Goal: Find specific page/section

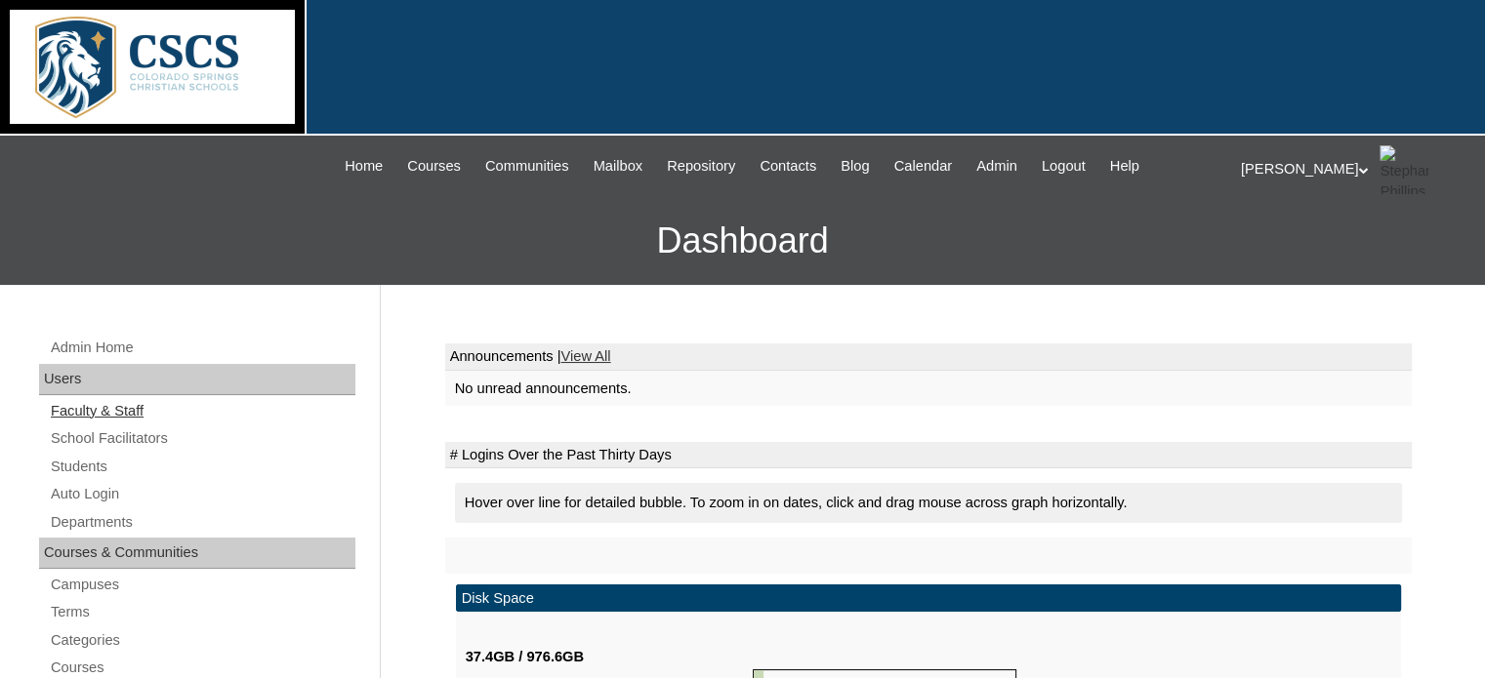
click at [109, 400] on link "Faculty & Staff" at bounding box center [202, 411] width 307 height 24
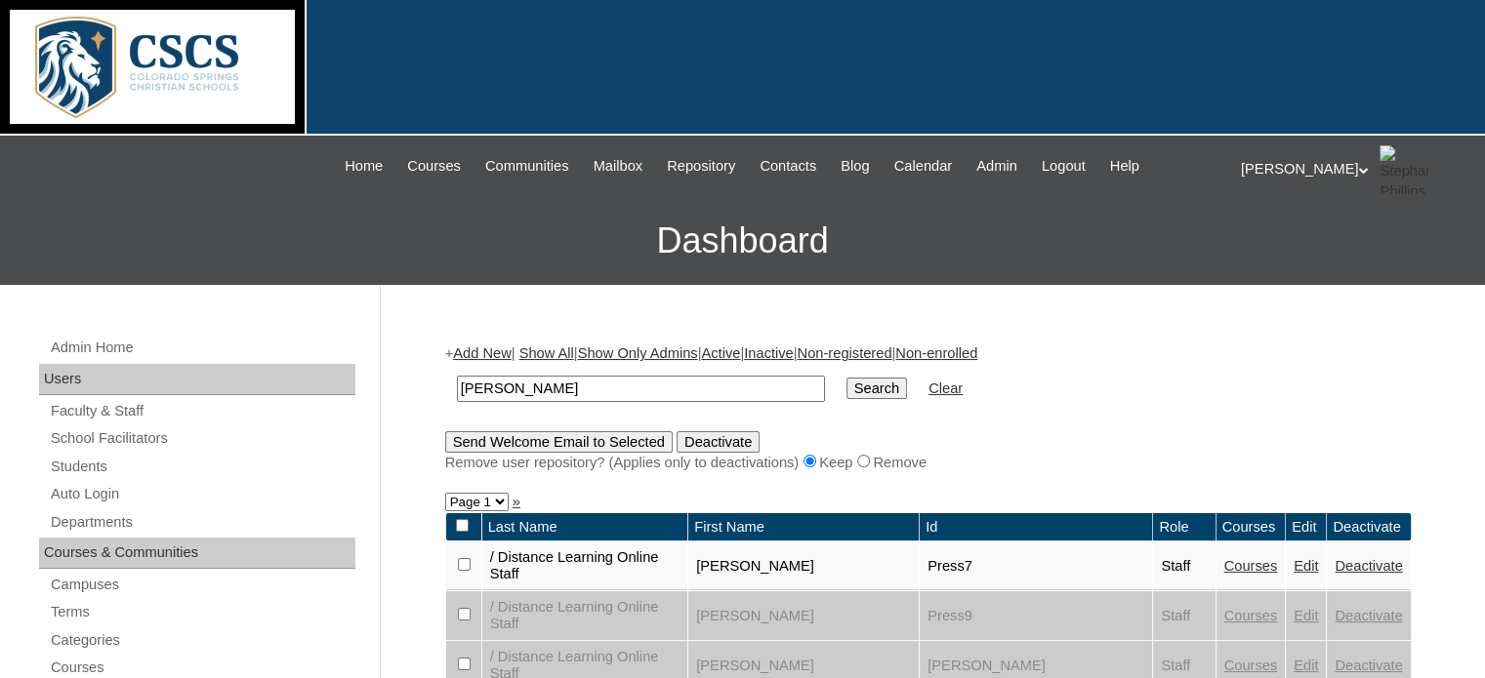
type input "[PERSON_NAME]"
click at [846, 378] on input "Search" at bounding box center [876, 388] width 61 height 21
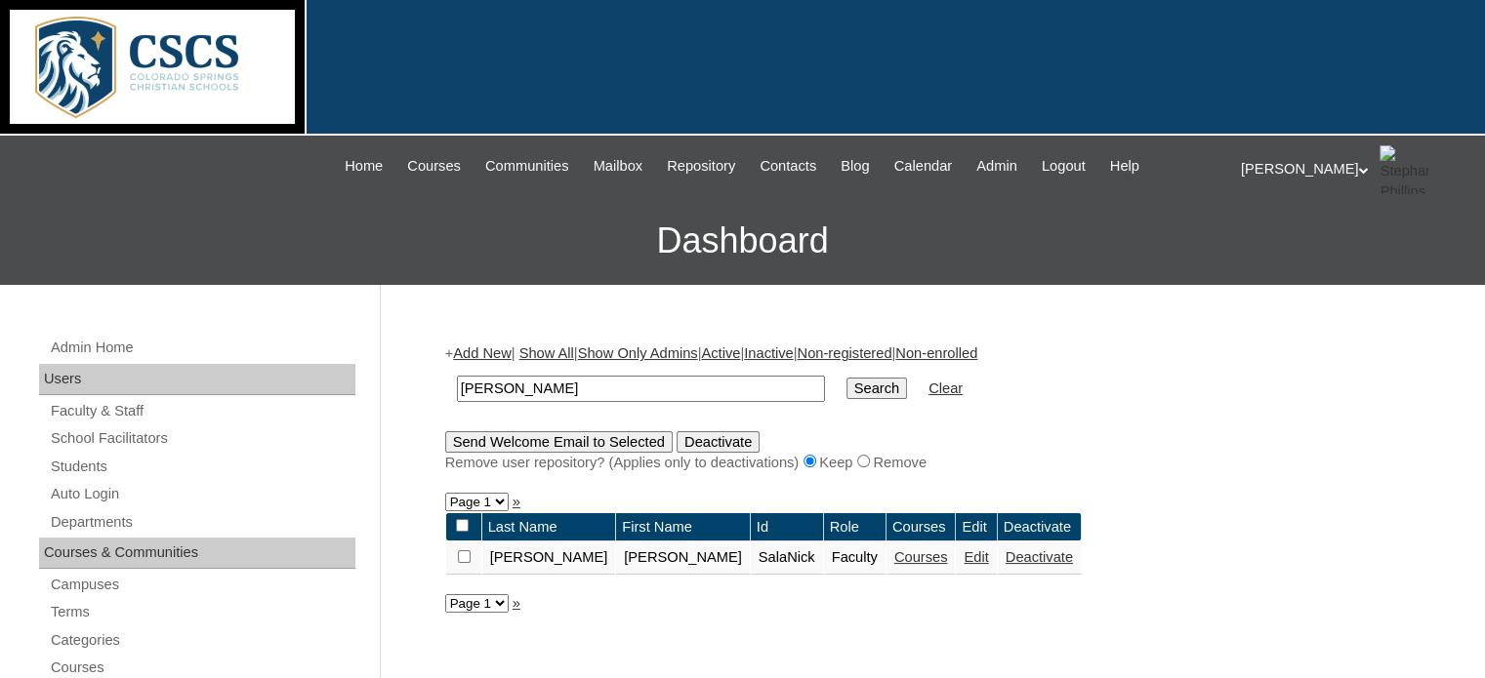
click at [894, 551] on link "Courses" at bounding box center [921, 558] width 54 height 16
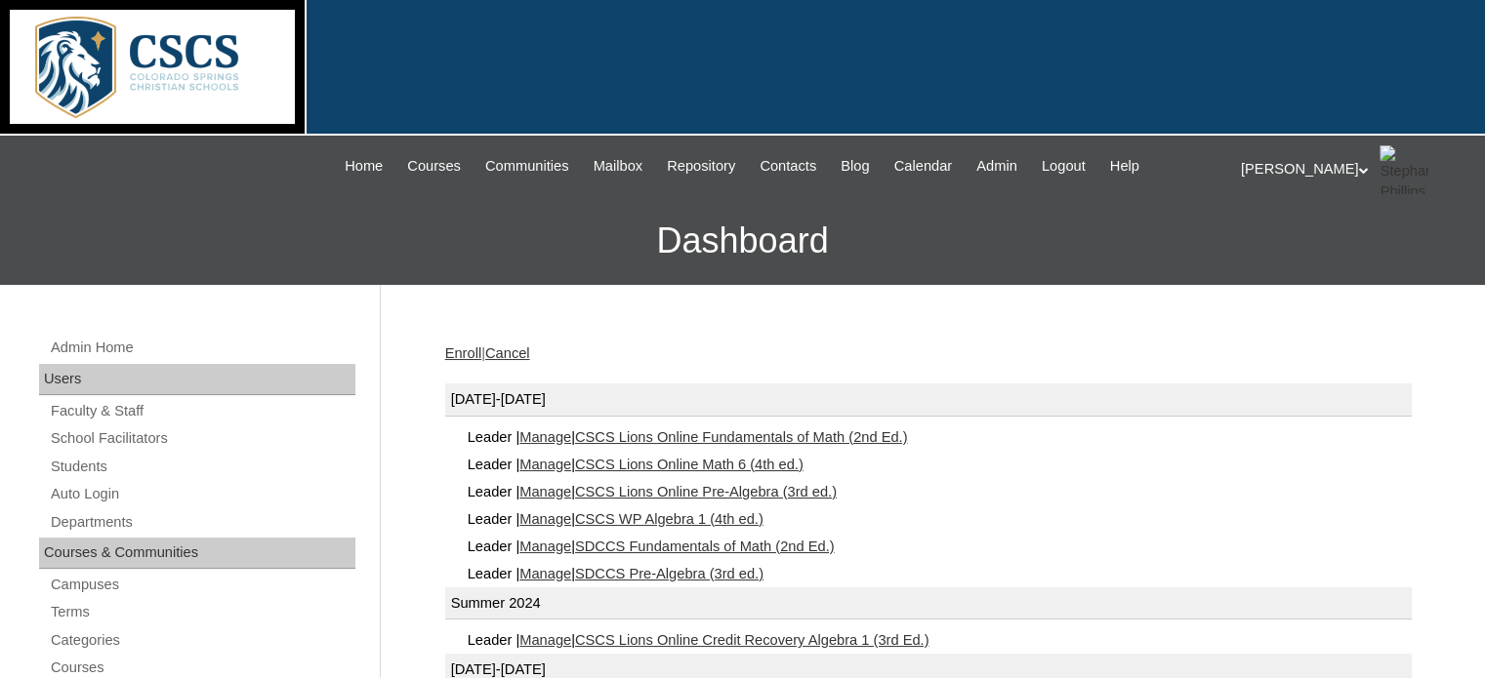
click at [763, 514] on link "CSCS WP Algebra 1 (4th ed.)" at bounding box center [669, 520] width 188 height 16
